Goal: Navigation & Orientation: Go to known website

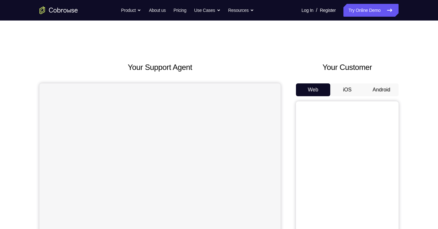
click at [383, 95] on button "Android" at bounding box center [381, 89] width 34 height 13
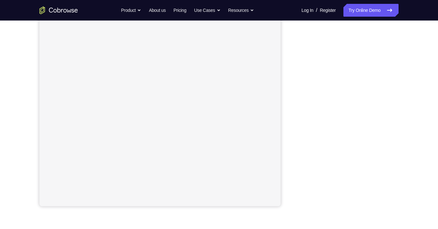
scroll to position [92, 0]
